Goal: Obtain resource: Obtain resource

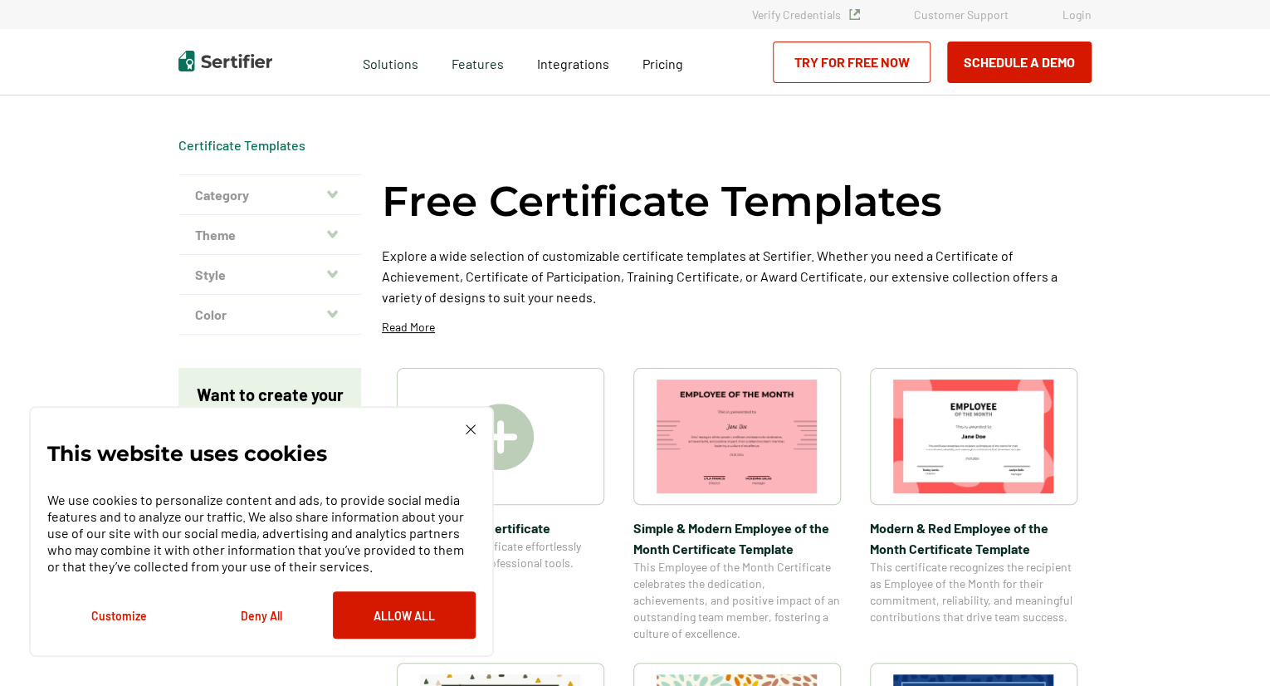
click at [471, 424] on img at bounding box center [471, 429] width 10 height 10
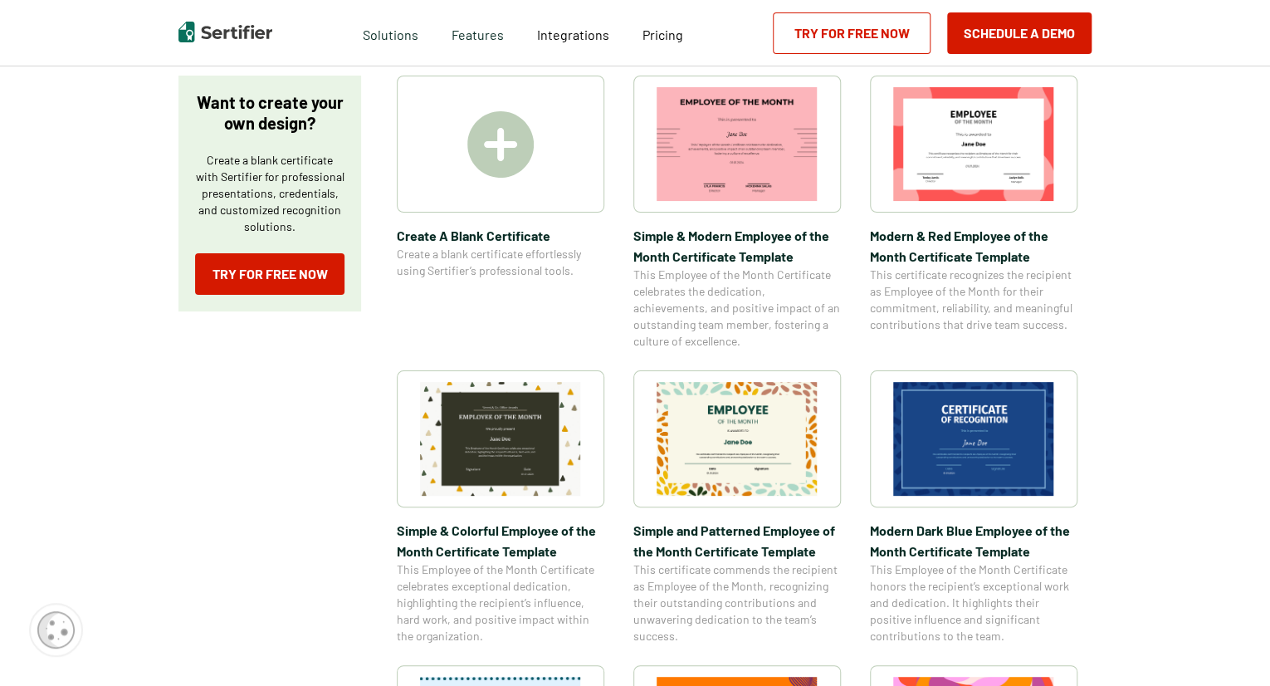
scroll to position [297, 0]
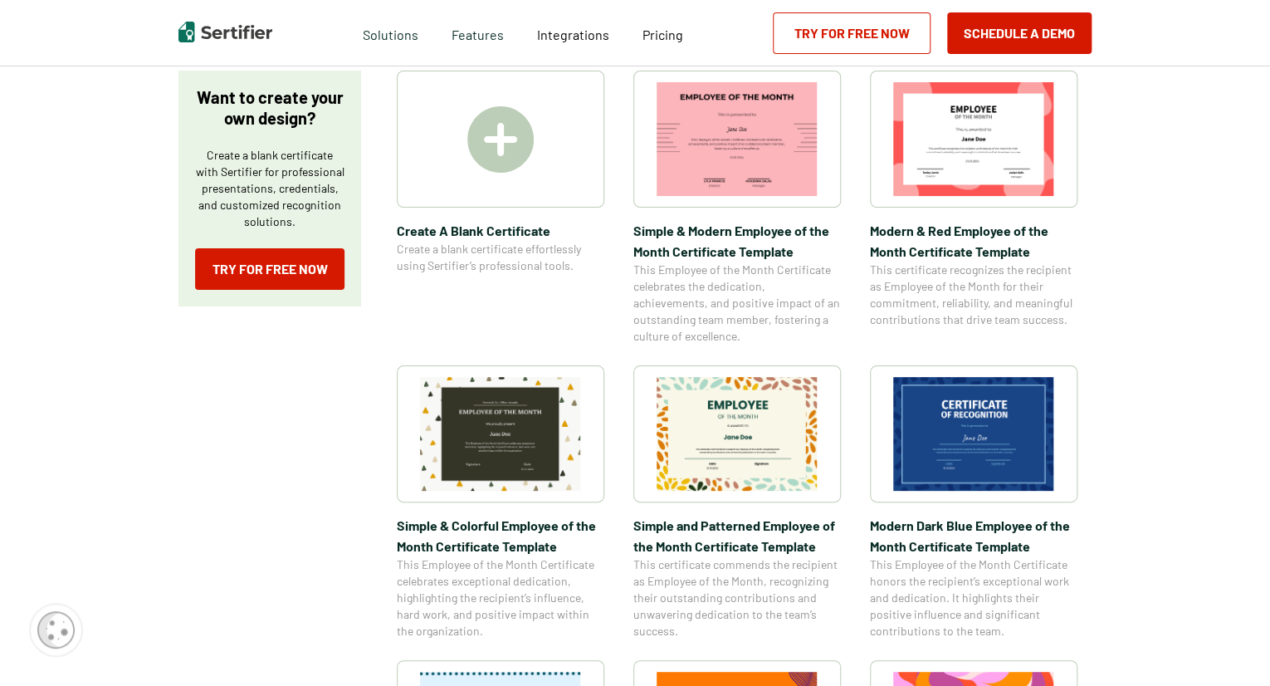
click at [994, 423] on img at bounding box center [973, 434] width 161 height 114
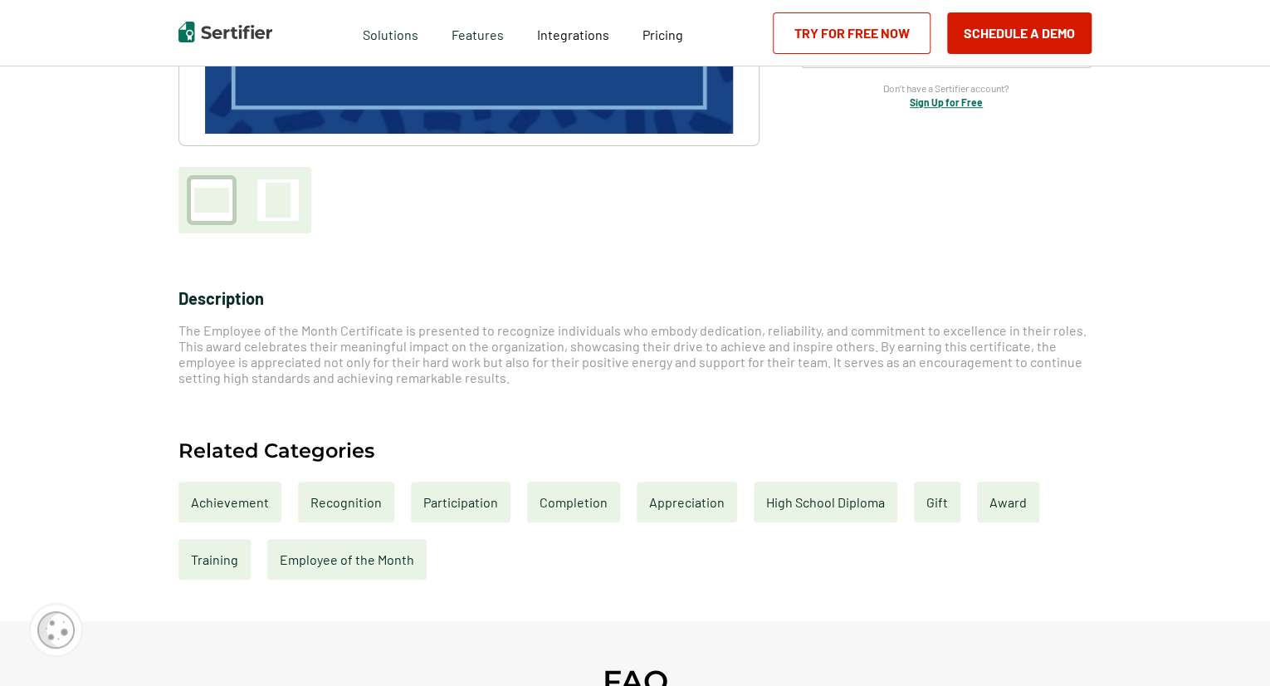
scroll to position [401, 0]
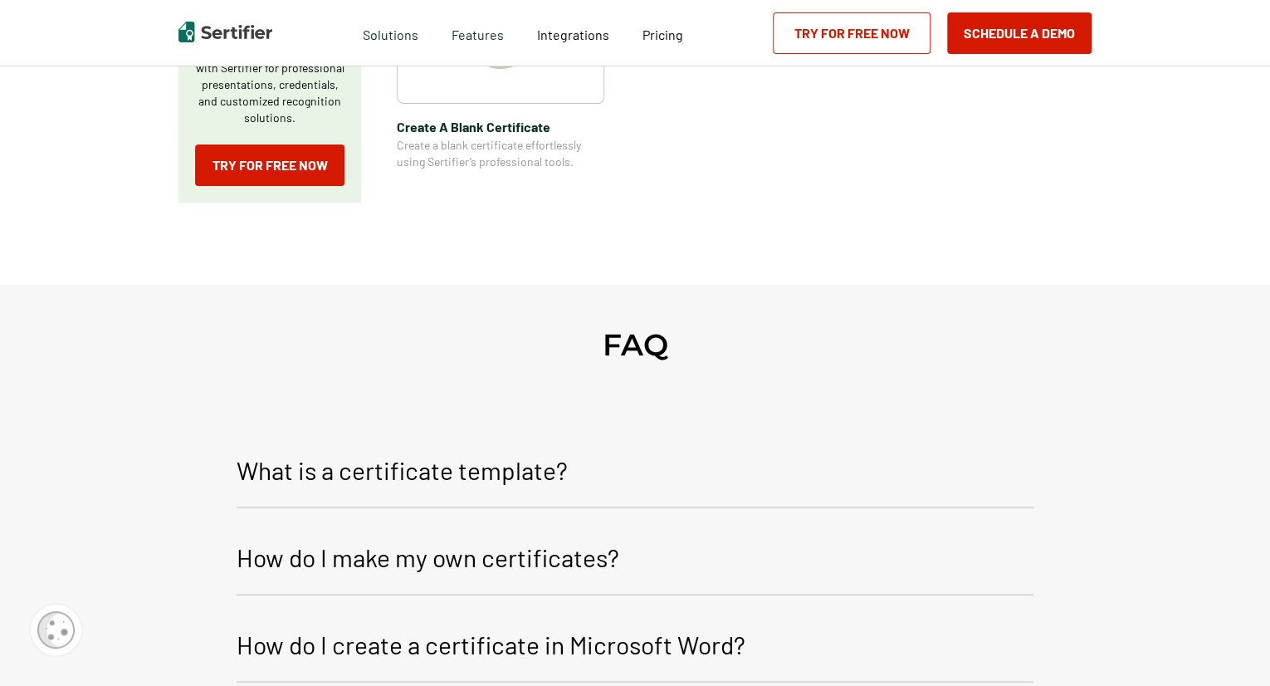
scroll to position [297, 0]
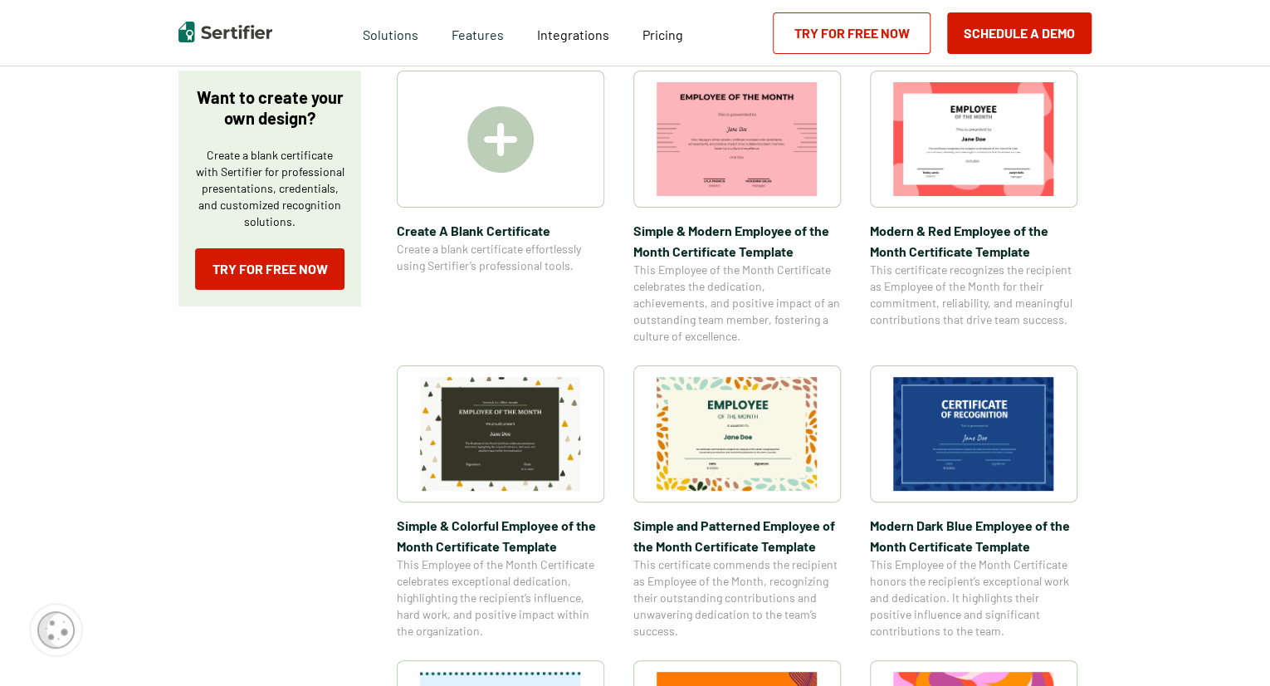
click at [753, 429] on img at bounding box center [737, 434] width 161 height 114
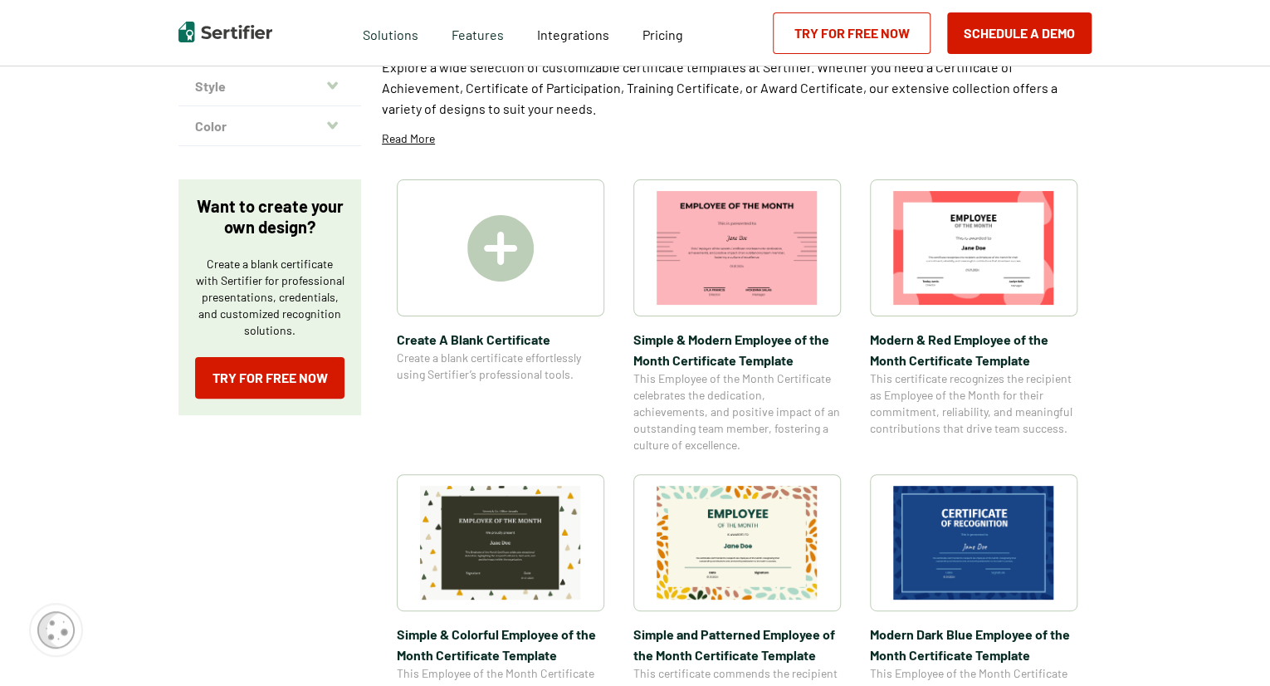
scroll to position [202, 0]
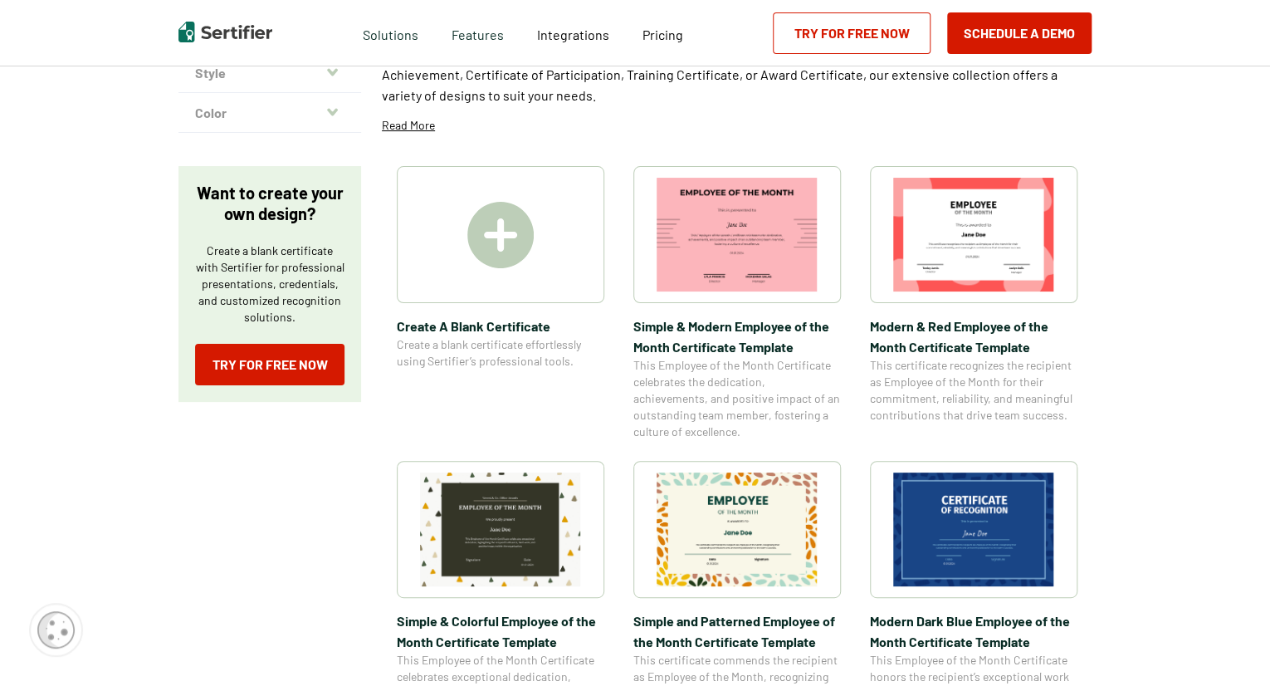
click at [1009, 501] on img at bounding box center [973, 529] width 161 height 114
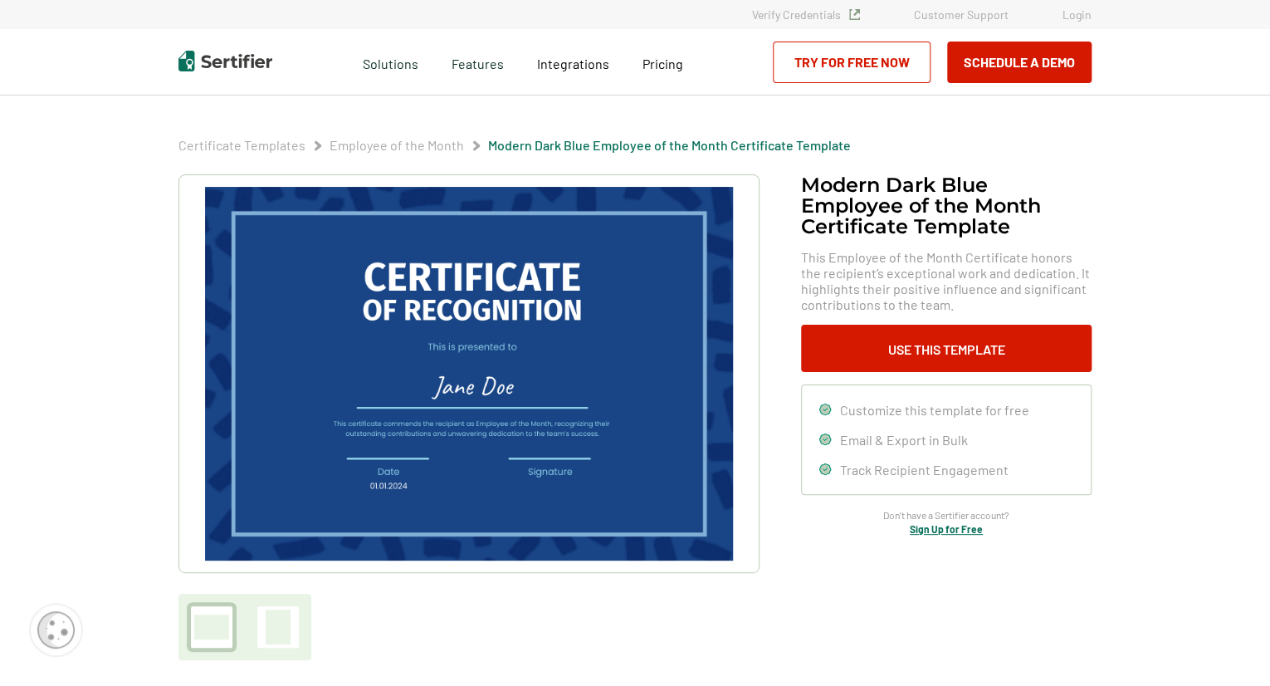
click at [476, 473] on img at bounding box center [469, 374] width 528 height 374
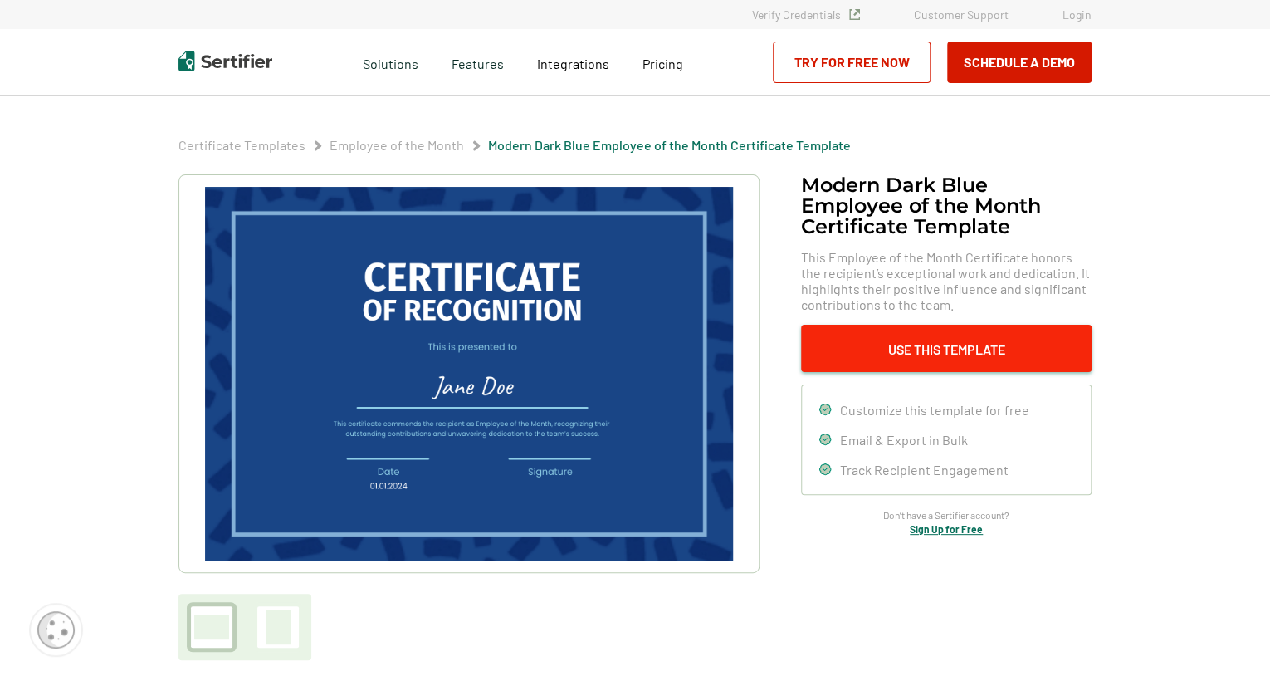
click at [850, 348] on button "Use This Template" at bounding box center [946, 348] width 291 height 47
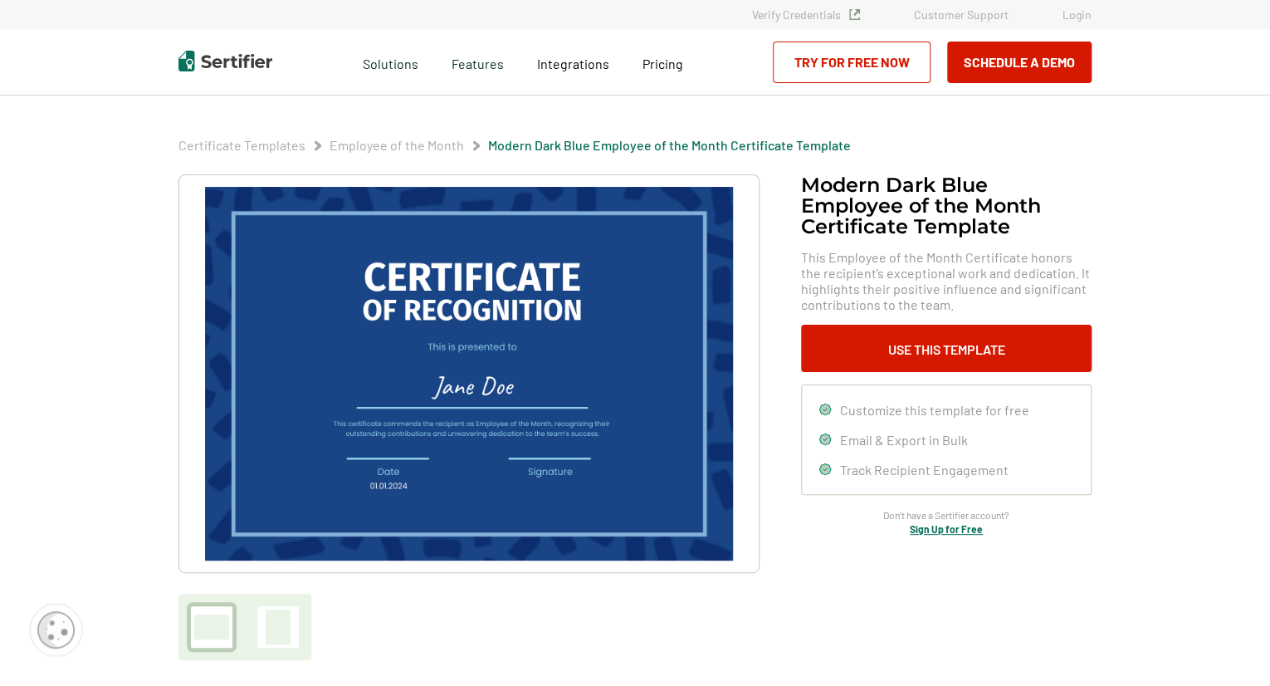
scroll to position [202, 0]
